Goal: Task Accomplishment & Management: Use online tool/utility

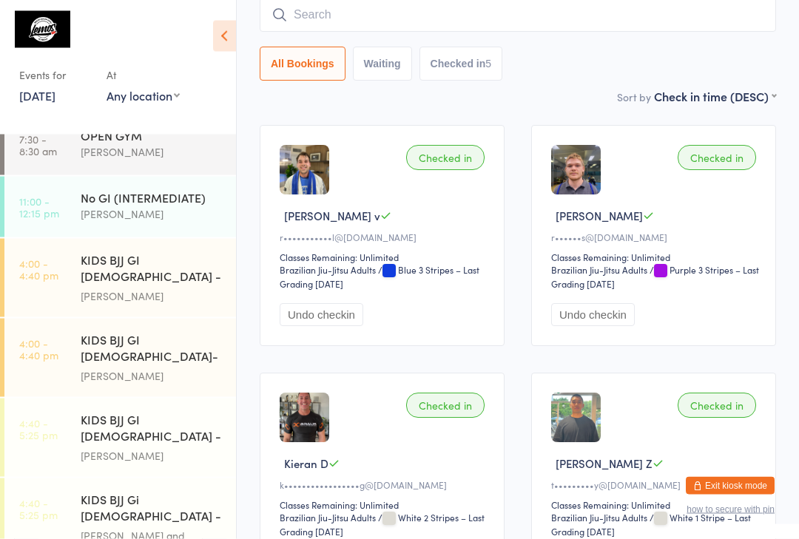
scroll to position [160, 0]
click at [178, 209] on div "[PERSON_NAME]" at bounding box center [152, 212] width 143 height 17
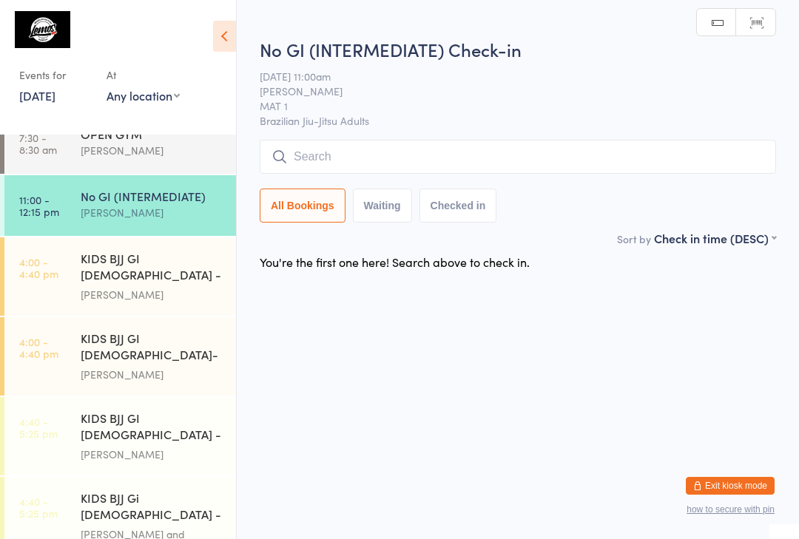
click at [368, 164] on input "search" at bounding box center [518, 157] width 516 height 34
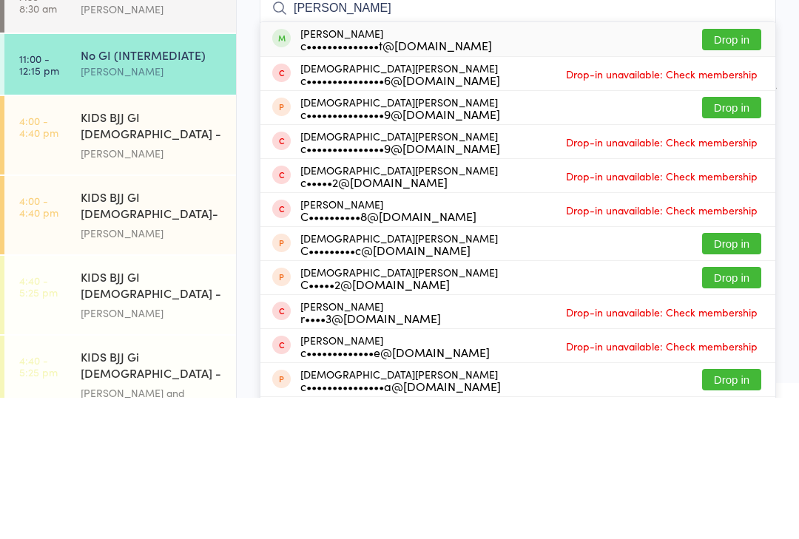
type input "[PERSON_NAME]"
click at [495, 164] on div "[PERSON_NAME] de Wet c••••••••••••••t@[DOMAIN_NAME] Drop in" at bounding box center [517, 181] width 515 height 34
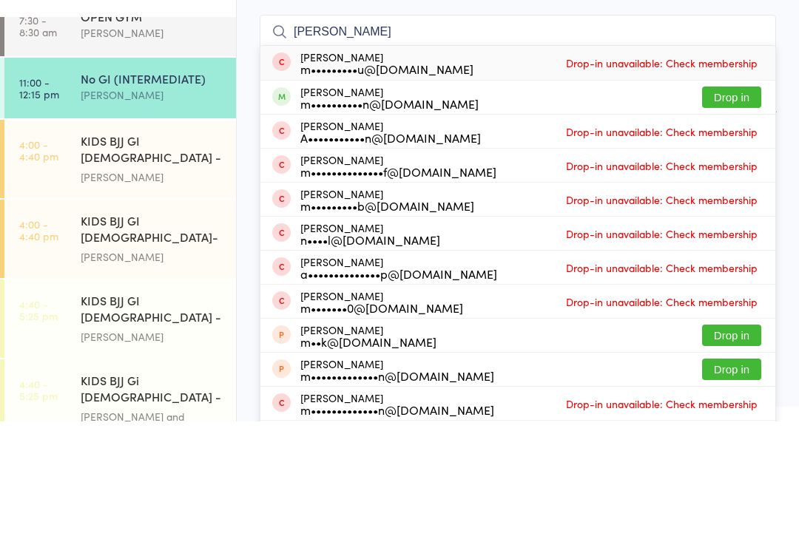
type input "[PERSON_NAME]"
click at [735, 204] on button "Drop in" at bounding box center [731, 214] width 59 height 21
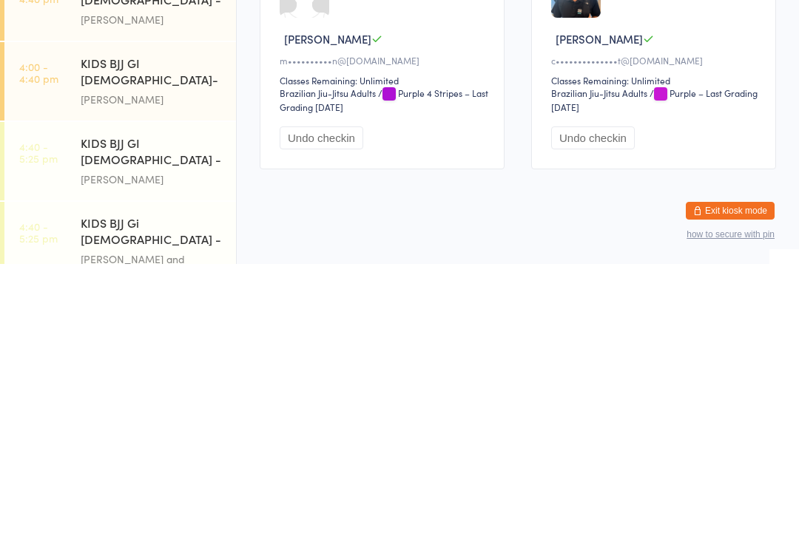
scroll to position [37, 0]
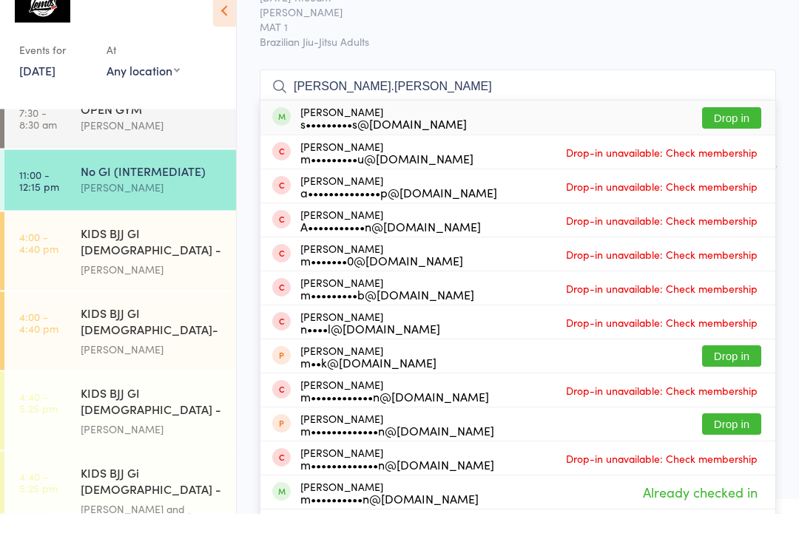
type input "[PERSON_NAME].[PERSON_NAME]"
click at [729, 133] on button "Drop in" at bounding box center [731, 143] width 59 height 21
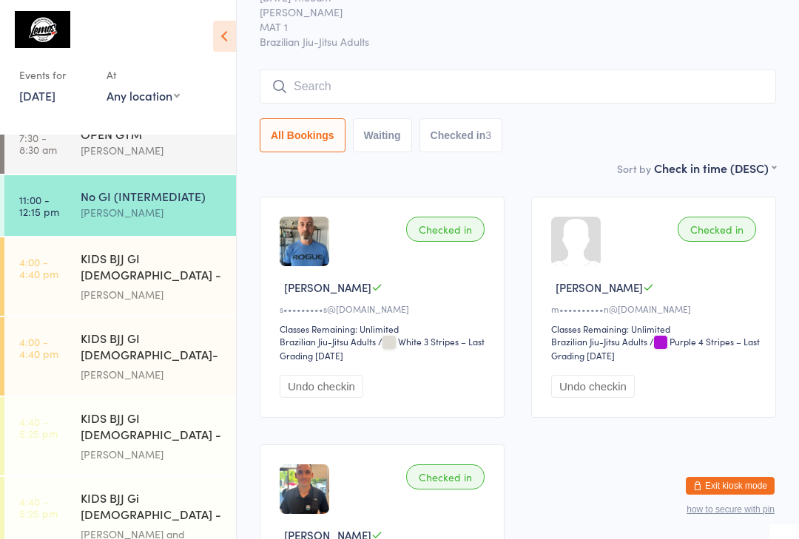
click at [314, 87] on input "search" at bounding box center [518, 87] width 516 height 34
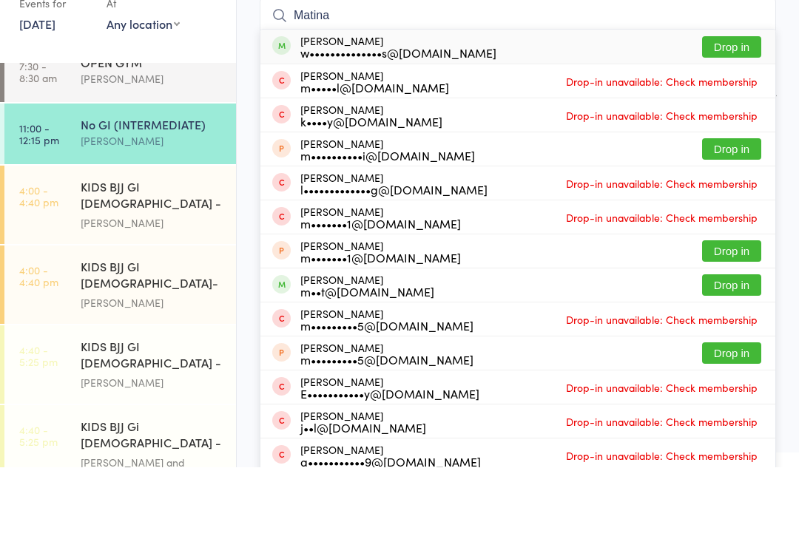
type input "Matina"
click at [726, 108] on button "Drop in" at bounding box center [731, 118] width 59 height 21
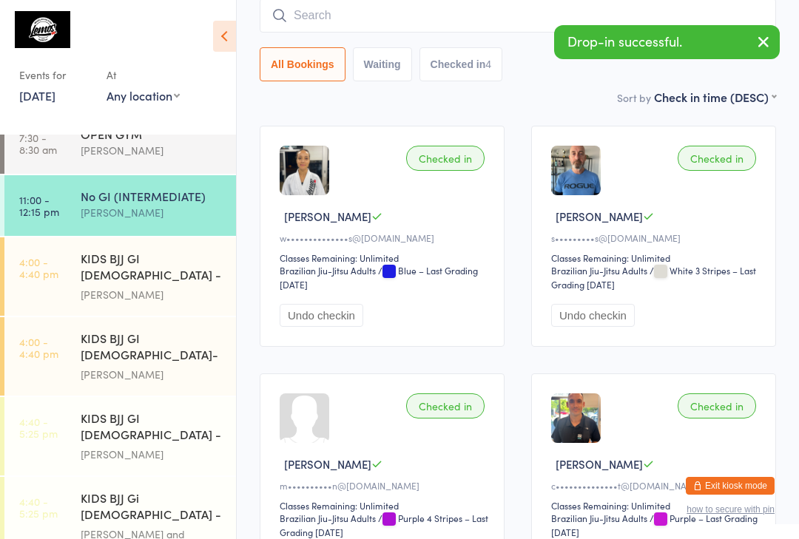
click at [386, 30] on input "search" at bounding box center [518, 16] width 516 height 34
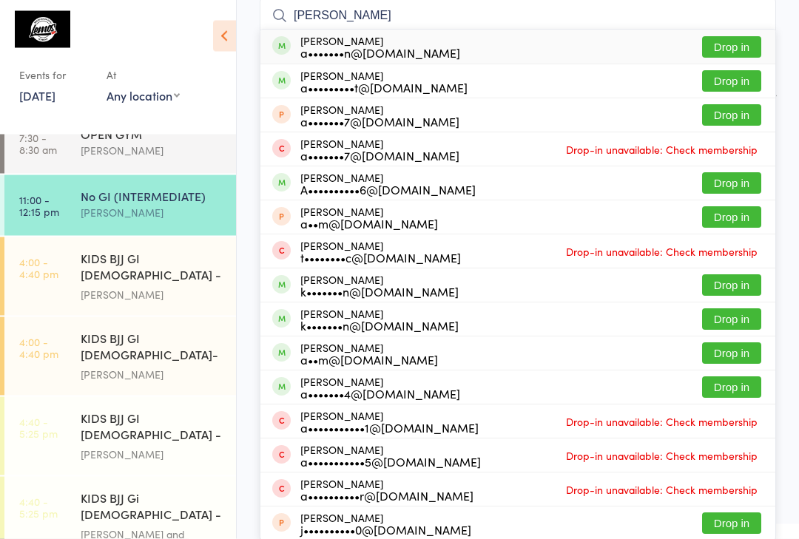
type input "[PERSON_NAME]"
click at [738, 84] on button "Drop in" at bounding box center [731, 81] width 59 height 21
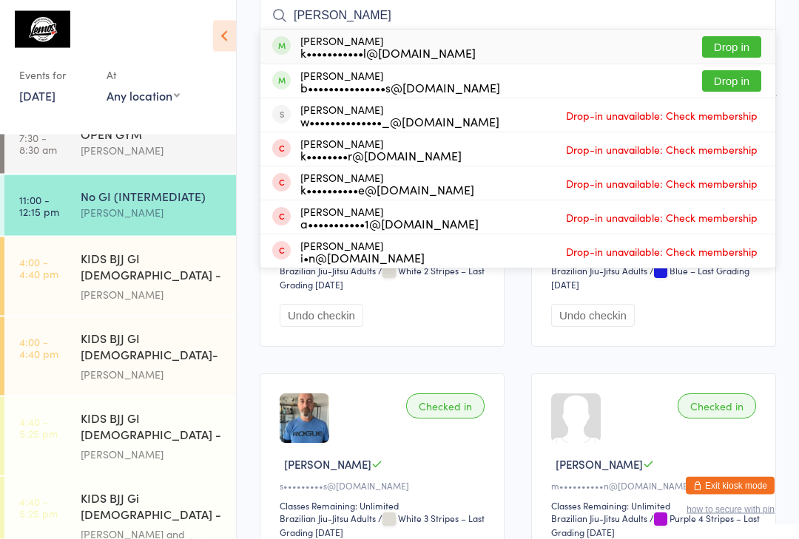
type input "[PERSON_NAME]"
click at [728, 51] on button "Drop in" at bounding box center [731, 47] width 59 height 21
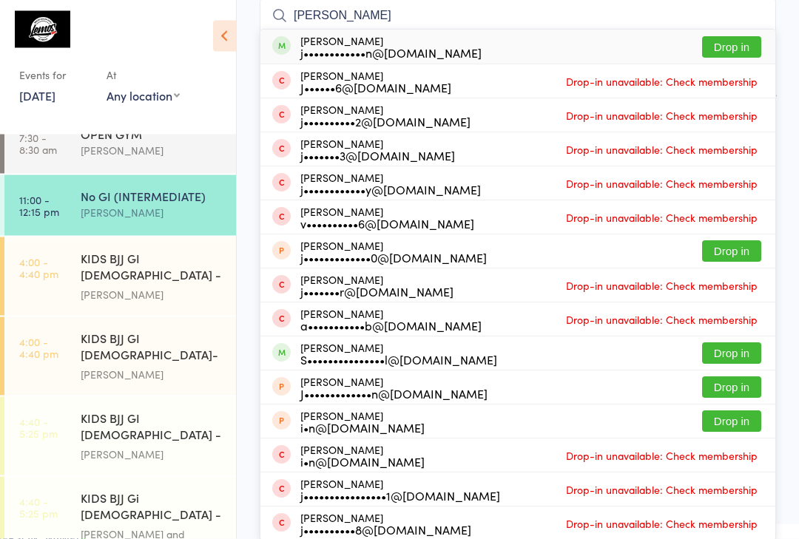
type input "[PERSON_NAME]"
click at [733, 50] on button "Drop in" at bounding box center [731, 47] width 59 height 21
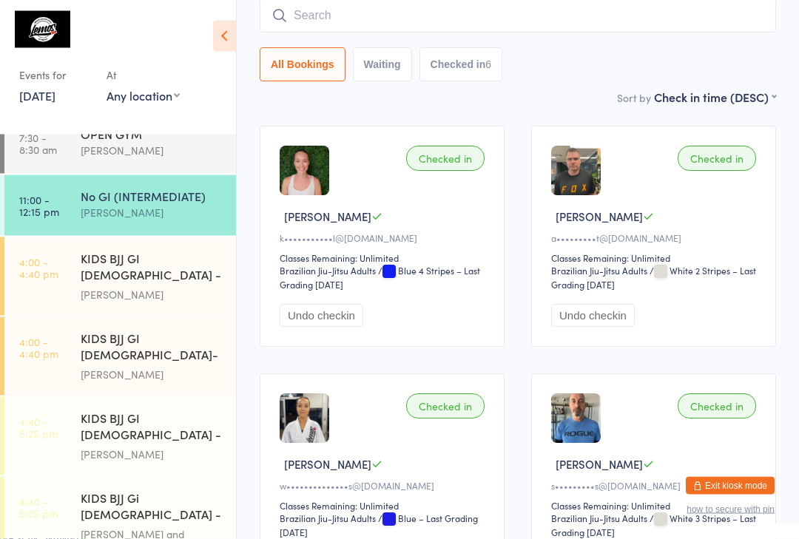
scroll to position [134, 0]
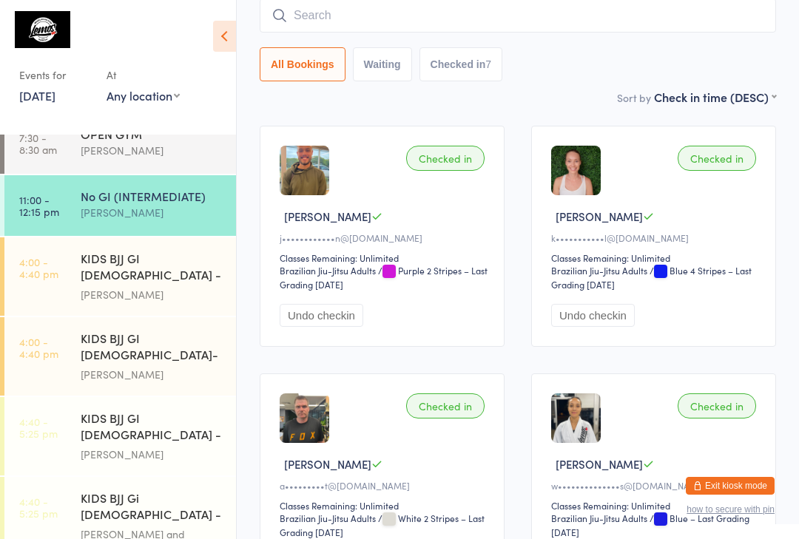
click at [487, 18] on input "search" at bounding box center [518, 16] width 516 height 34
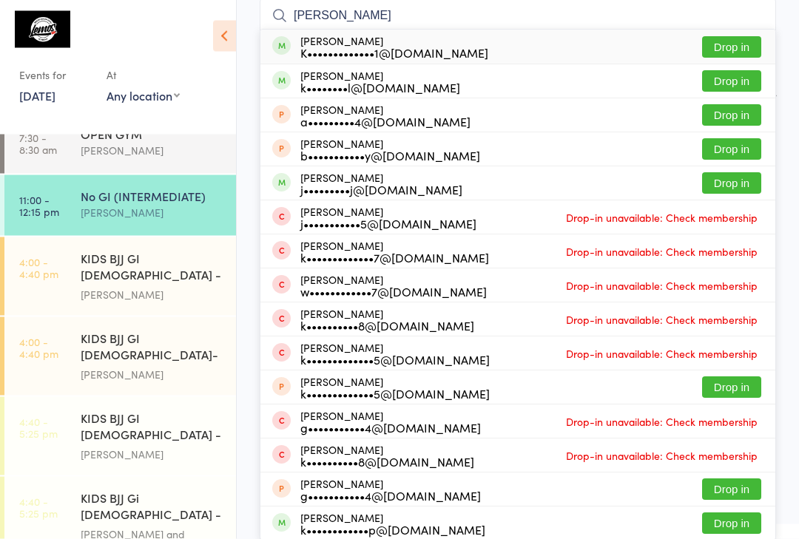
type input "[PERSON_NAME]"
click at [737, 51] on button "Drop in" at bounding box center [731, 47] width 59 height 21
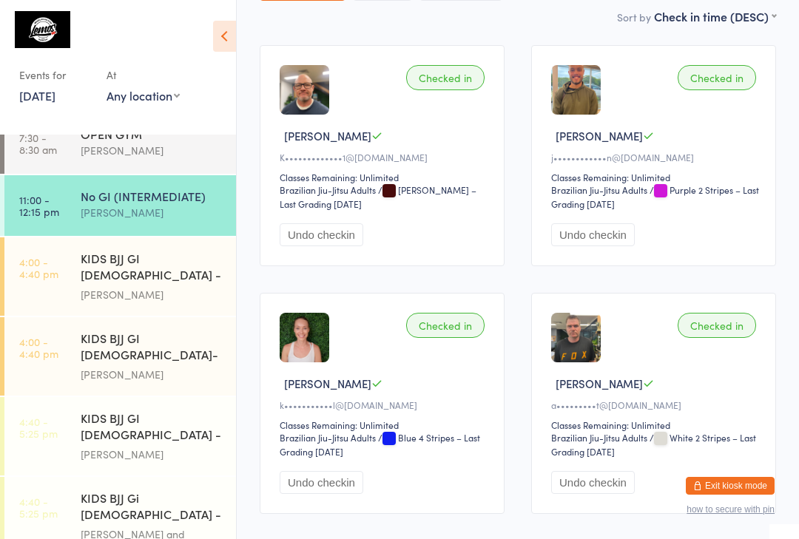
scroll to position [0, 0]
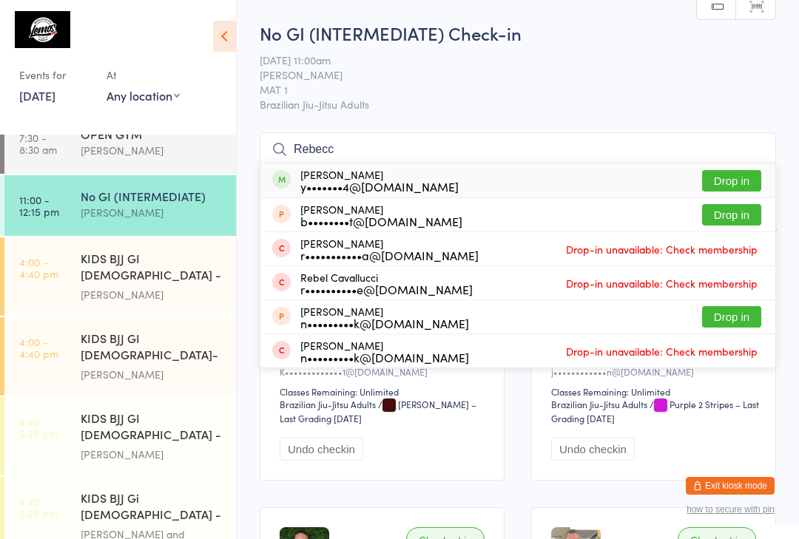
type input "Rebecc"
click at [734, 182] on button "Drop in" at bounding box center [731, 180] width 59 height 21
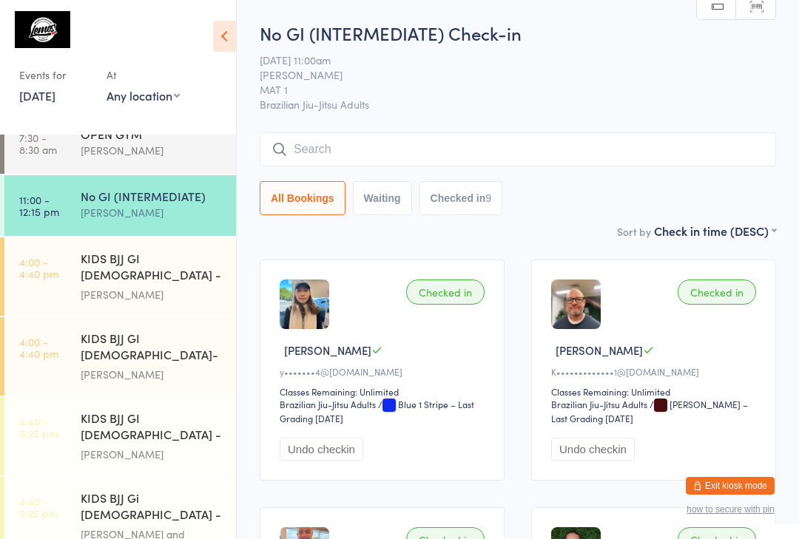
click at [650, 155] on input "search" at bounding box center [518, 149] width 516 height 34
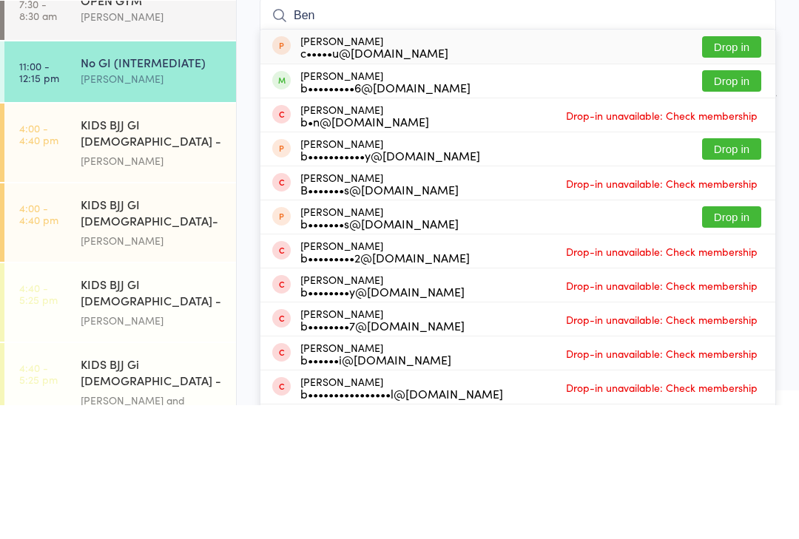
type input "Ben"
click at [730, 204] on button "Drop in" at bounding box center [731, 214] width 59 height 21
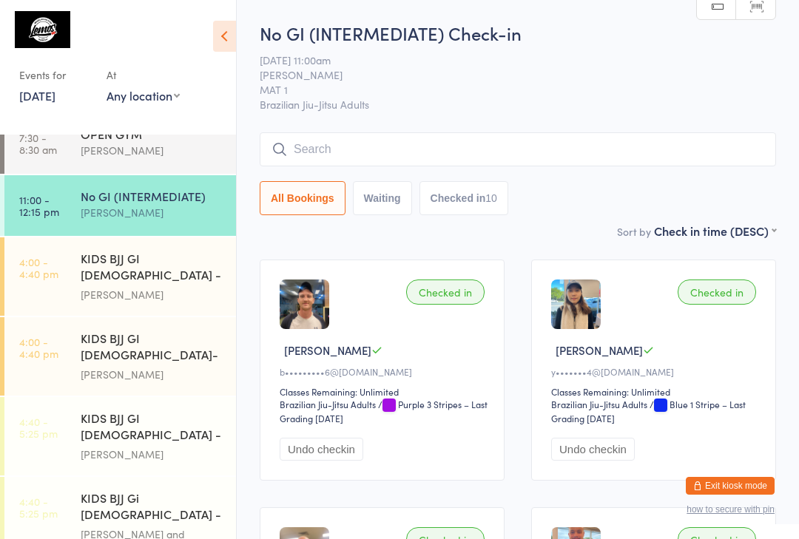
click at [402, 144] on input "search" at bounding box center [518, 149] width 516 height 34
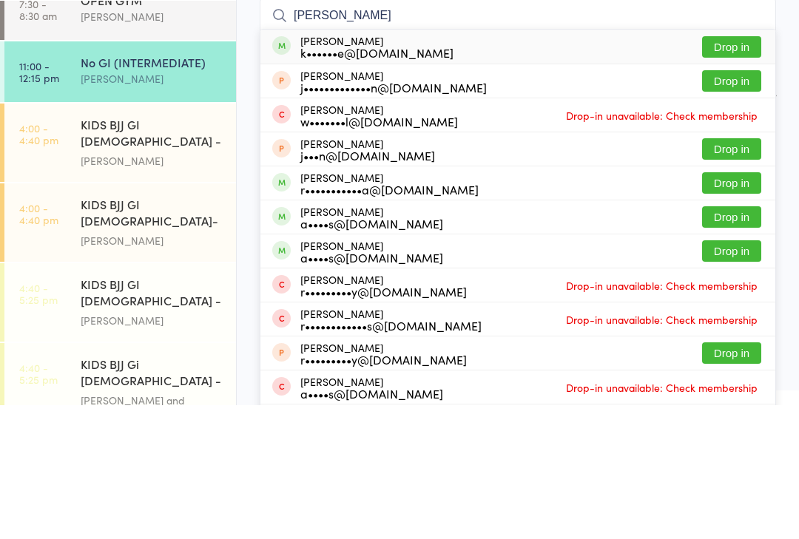
type input "[PERSON_NAME]"
click at [732, 306] on button "Drop in" at bounding box center [731, 316] width 59 height 21
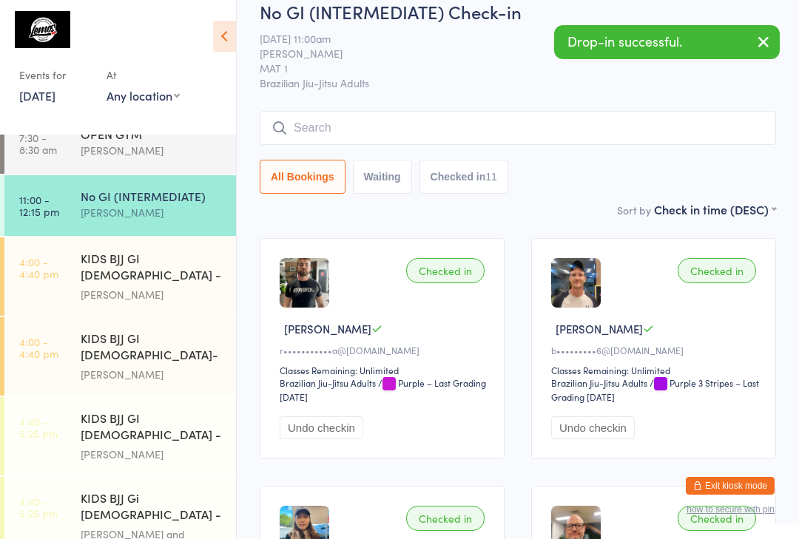
scroll to position [19, 0]
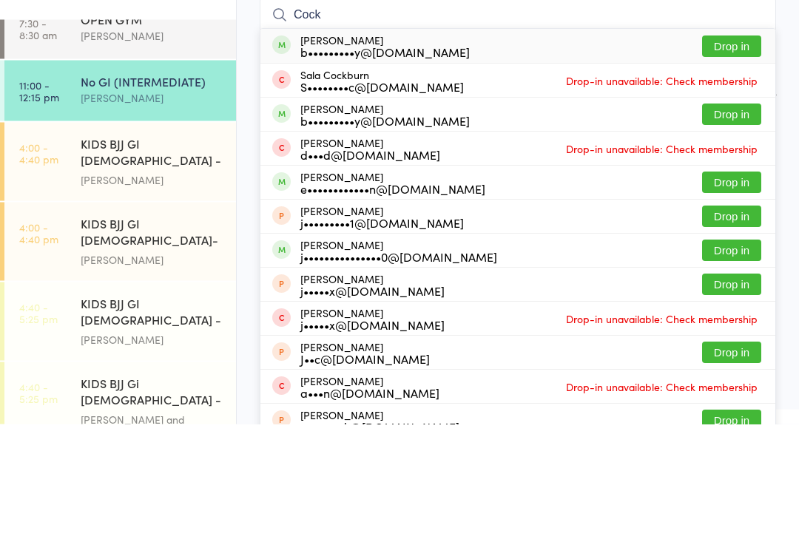
type input "Cock"
click at [744, 151] on button "Drop in" at bounding box center [731, 161] width 59 height 21
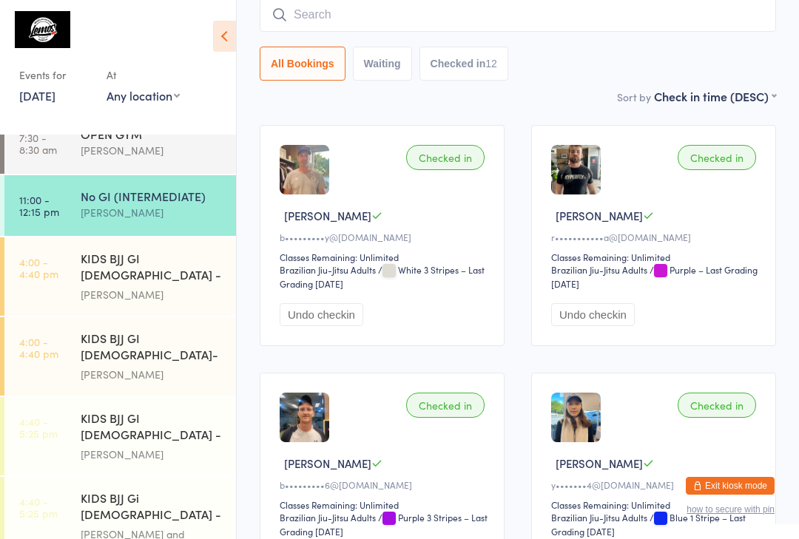
click at [599, 21] on input "search" at bounding box center [518, 15] width 516 height 34
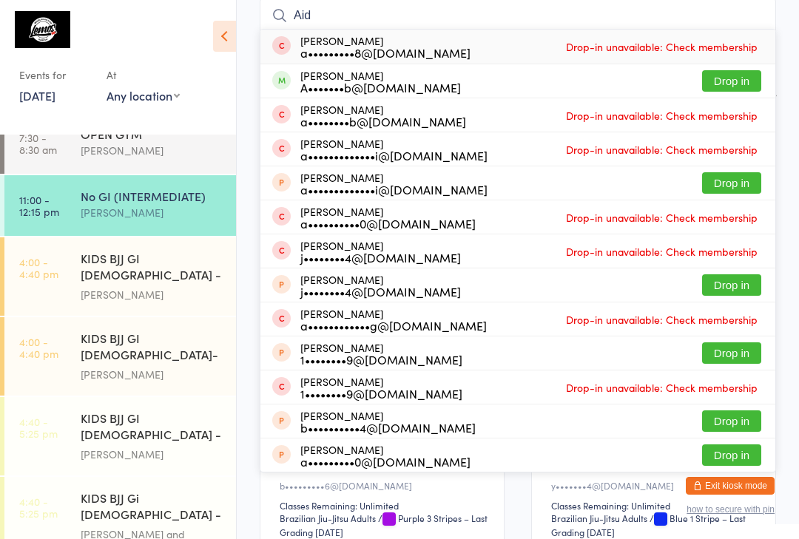
type input "Aid"
click at [737, 80] on button "Drop in" at bounding box center [731, 80] width 59 height 21
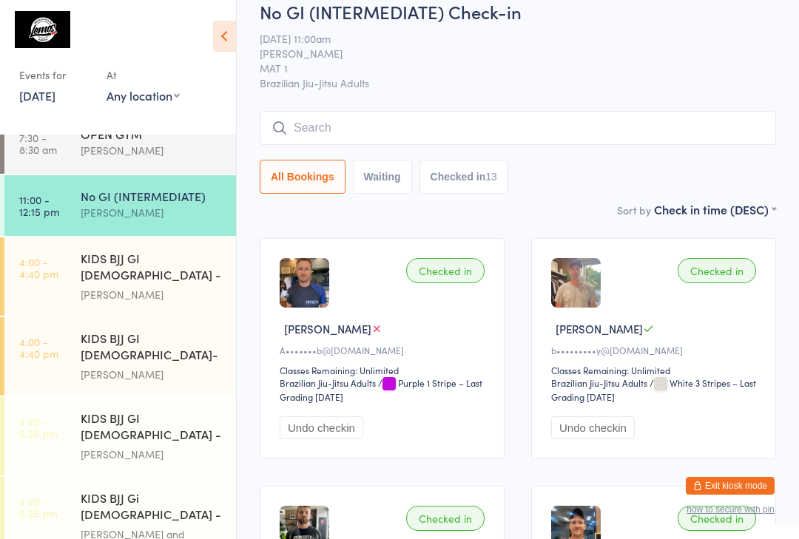
scroll to position [0, 0]
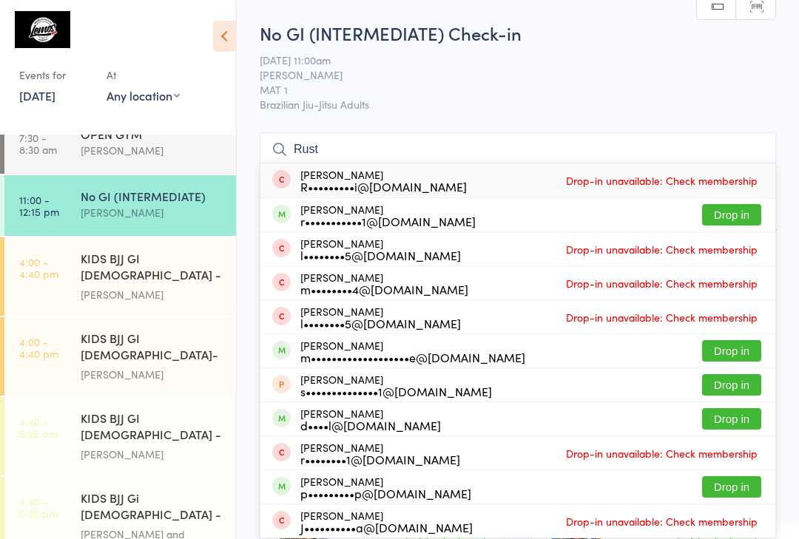
type input "Rust"
click at [752, 222] on button "Drop in" at bounding box center [731, 214] width 59 height 21
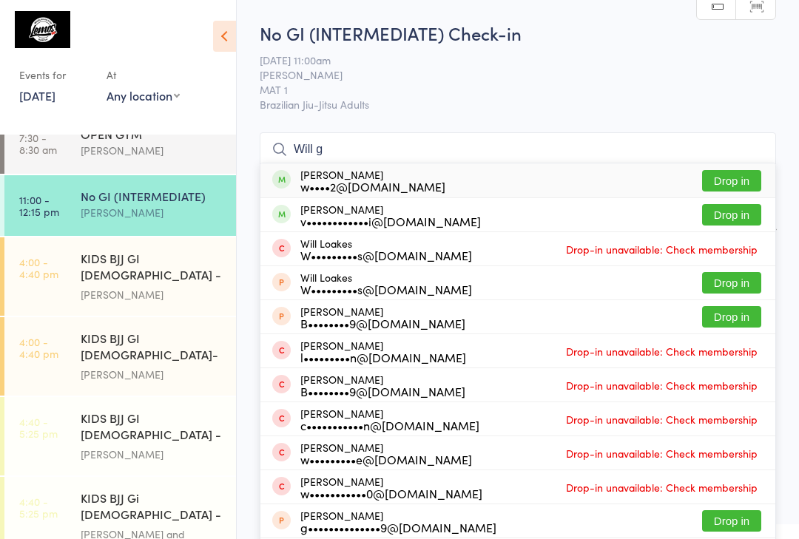
type input "Will g"
click at [732, 183] on button "Drop in" at bounding box center [731, 180] width 59 height 21
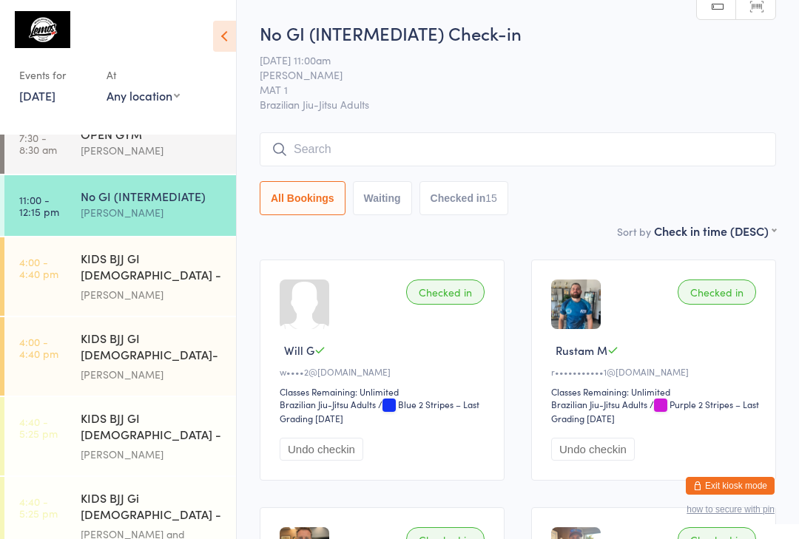
click at [318, 154] on input "search" at bounding box center [518, 149] width 516 height 34
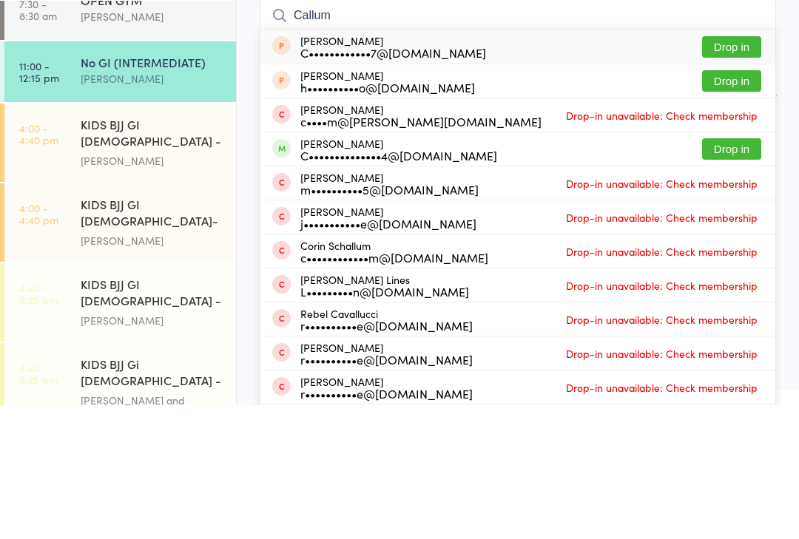
type input "Callum"
click at [730, 272] on button "Drop in" at bounding box center [731, 282] width 59 height 21
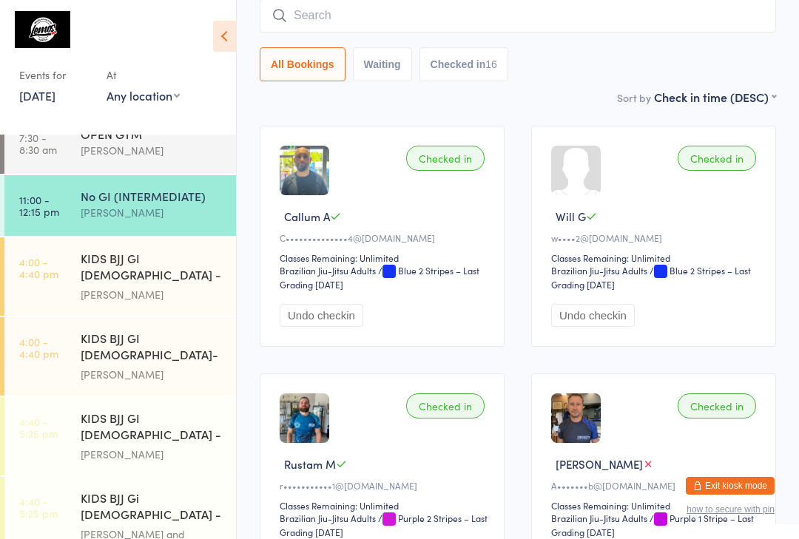
click at [485, 18] on input "search" at bounding box center [518, 16] width 516 height 34
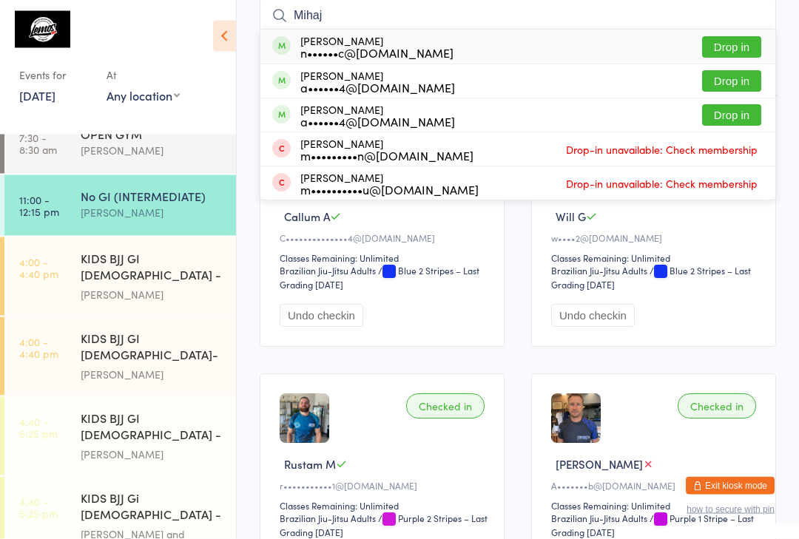
type input "Mihaj"
click at [736, 47] on button "Drop in" at bounding box center [731, 47] width 59 height 21
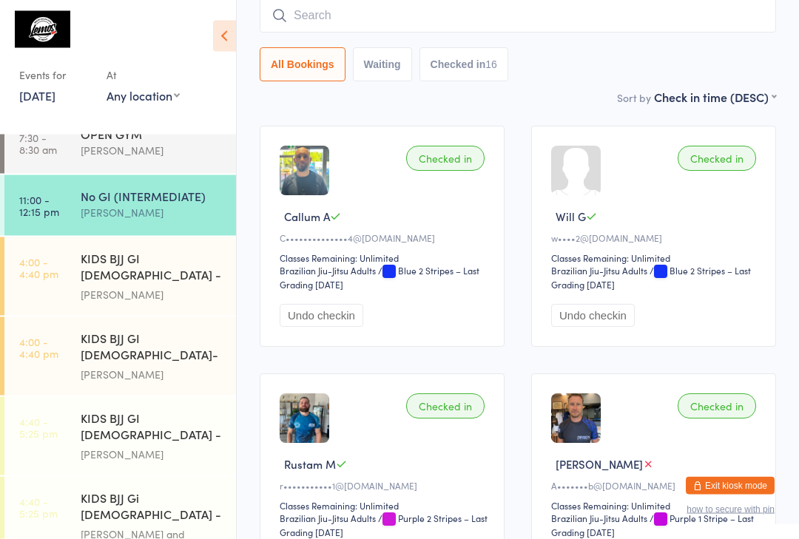
scroll to position [134, 0]
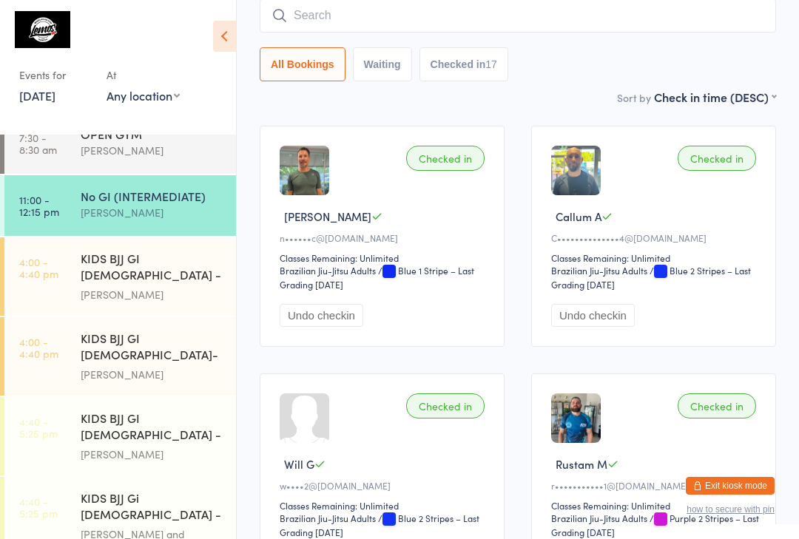
click at [512, 7] on input "search" at bounding box center [518, 16] width 516 height 34
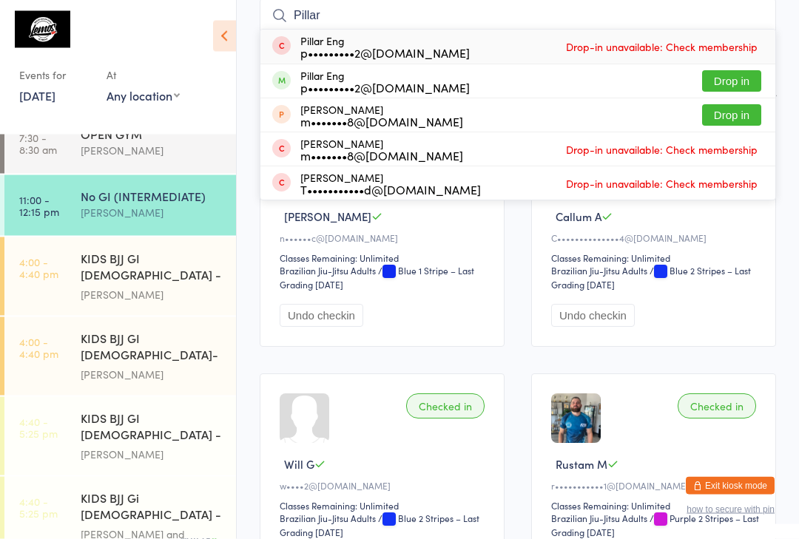
type input "Pillar"
click at [736, 87] on button "Drop in" at bounding box center [731, 81] width 59 height 21
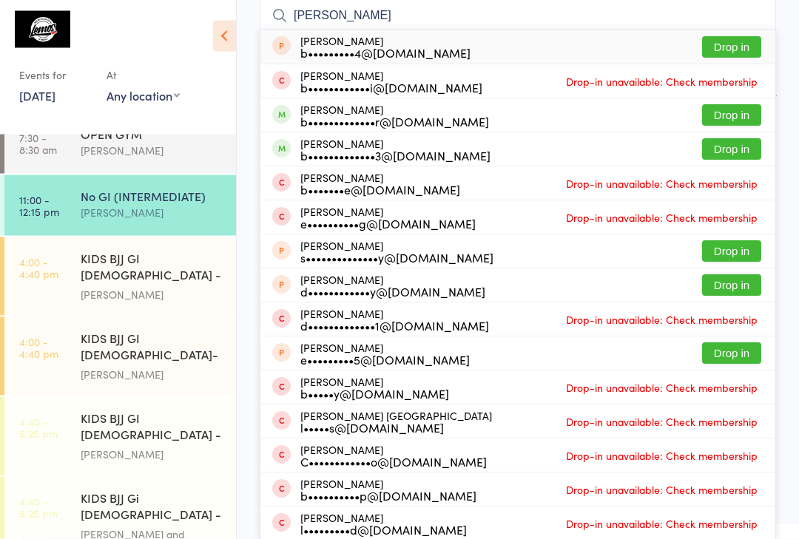
type input "[PERSON_NAME]"
click at [745, 155] on button "Drop in" at bounding box center [731, 149] width 59 height 21
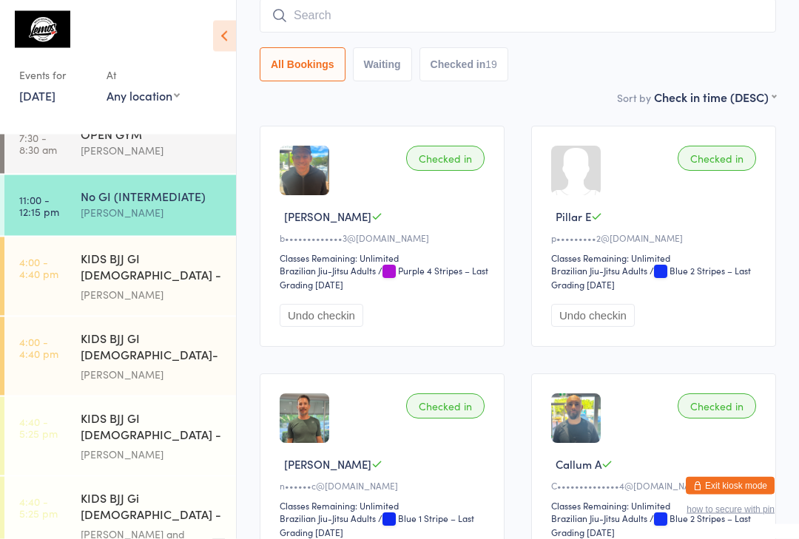
click at [408, 32] on input "search" at bounding box center [518, 16] width 516 height 34
type input "[PERSON_NAME]"
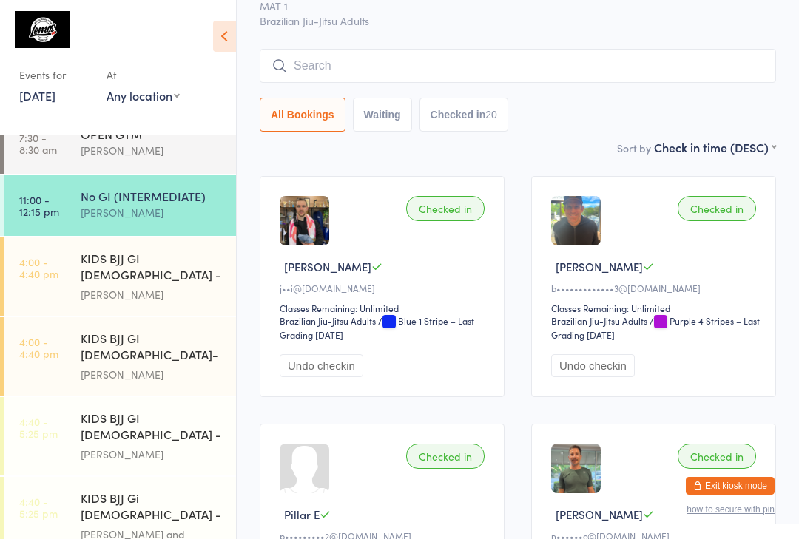
scroll to position [71, 0]
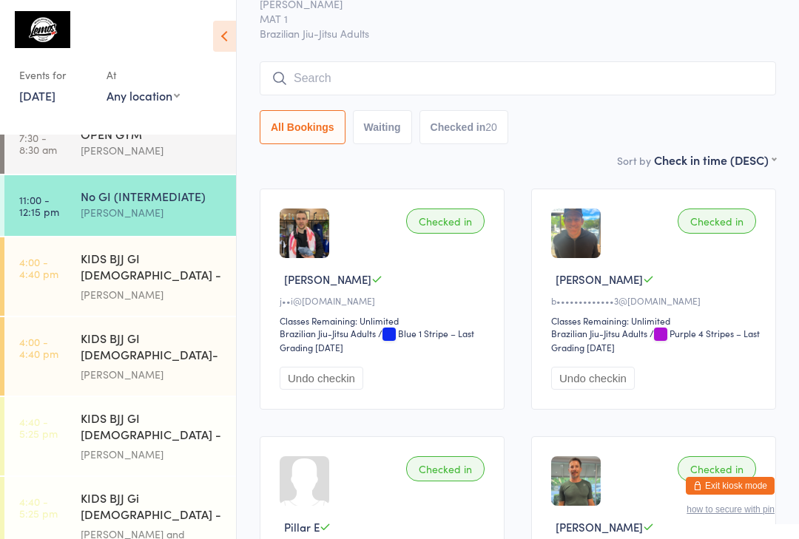
click at [568, 86] on input "search" at bounding box center [518, 78] width 516 height 34
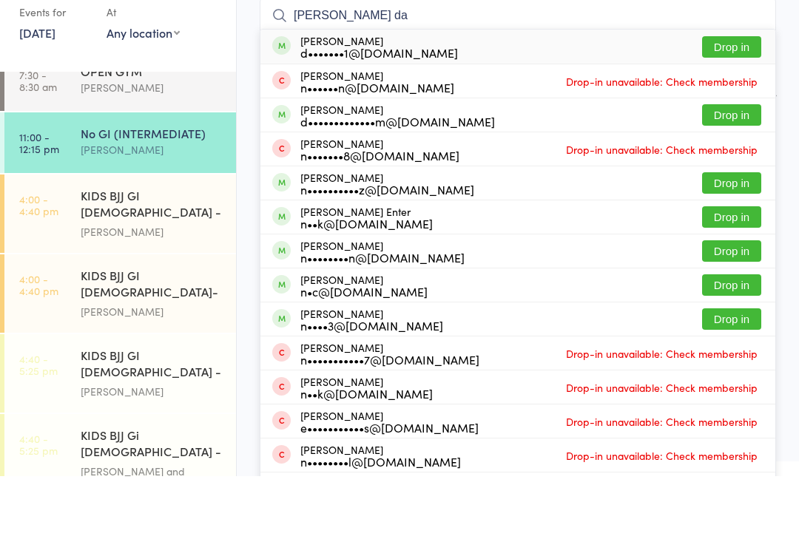
type input "[PERSON_NAME] da"
click at [738, 99] on button "Drop in" at bounding box center [731, 109] width 59 height 21
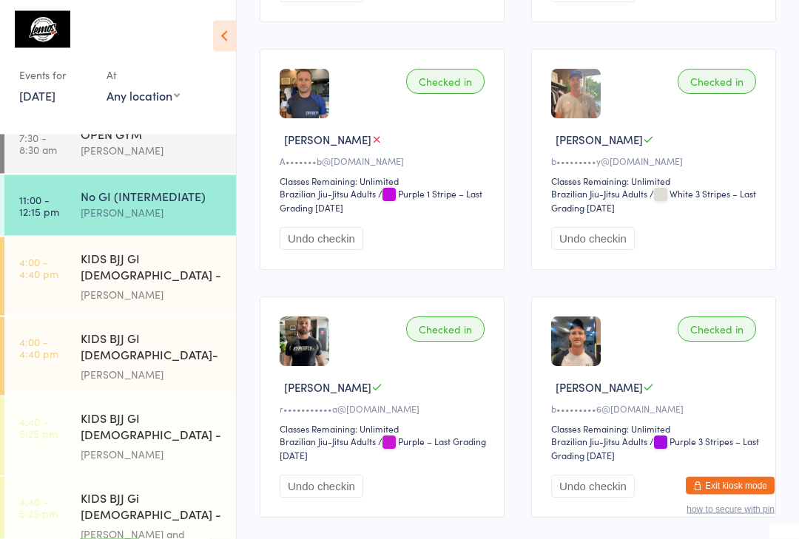
scroll to position [1205, 0]
